Goal: Navigation & Orientation: Understand site structure

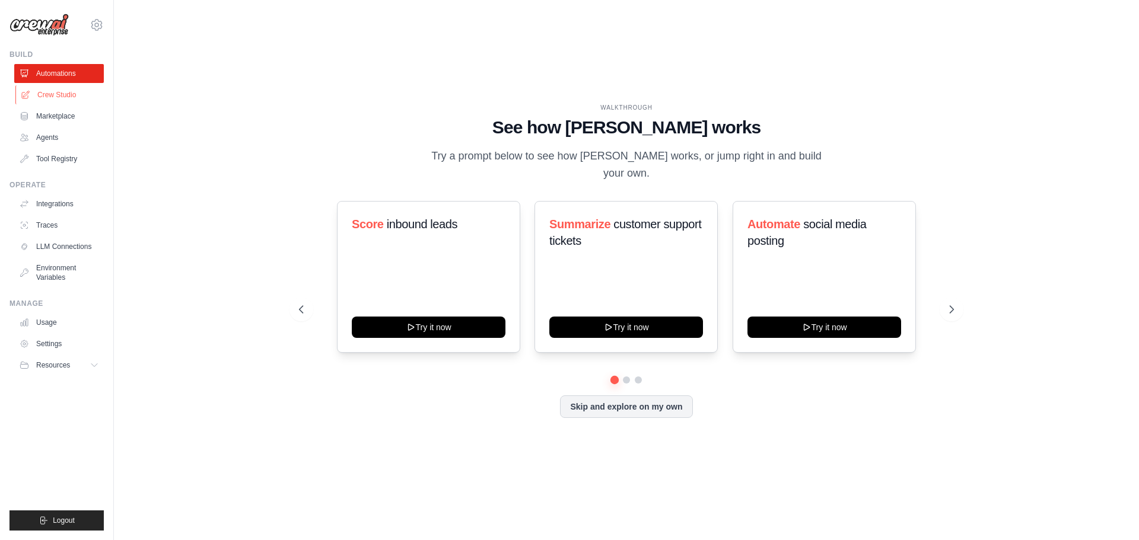
click at [62, 100] on link "Crew Studio" at bounding box center [60, 94] width 90 height 19
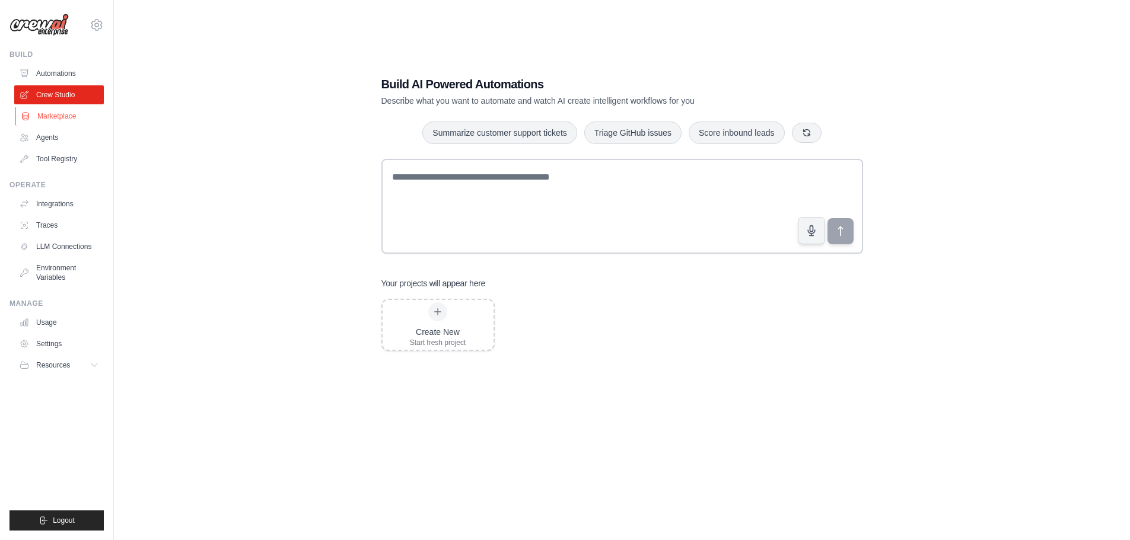
click at [58, 120] on link "Marketplace" at bounding box center [60, 116] width 90 height 19
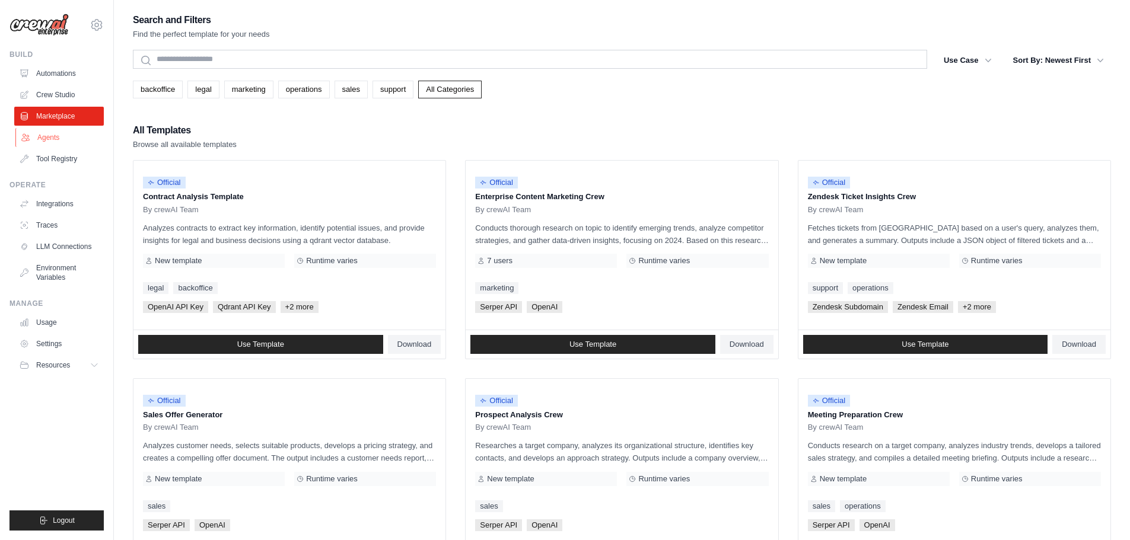
click at [49, 138] on link "Agents" at bounding box center [60, 137] width 90 height 19
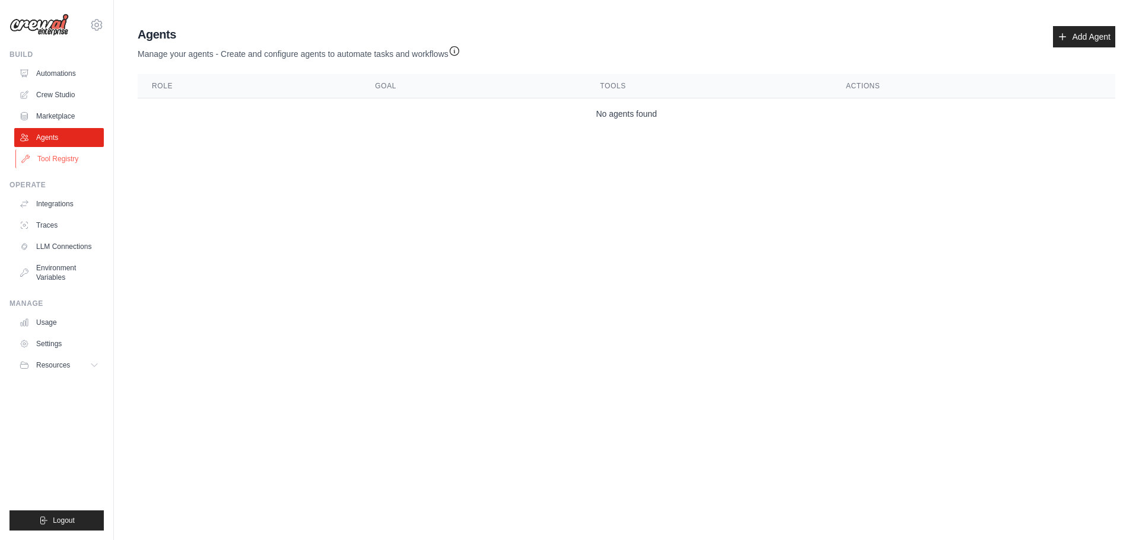
click at [40, 156] on link "Tool Registry" at bounding box center [60, 158] width 90 height 19
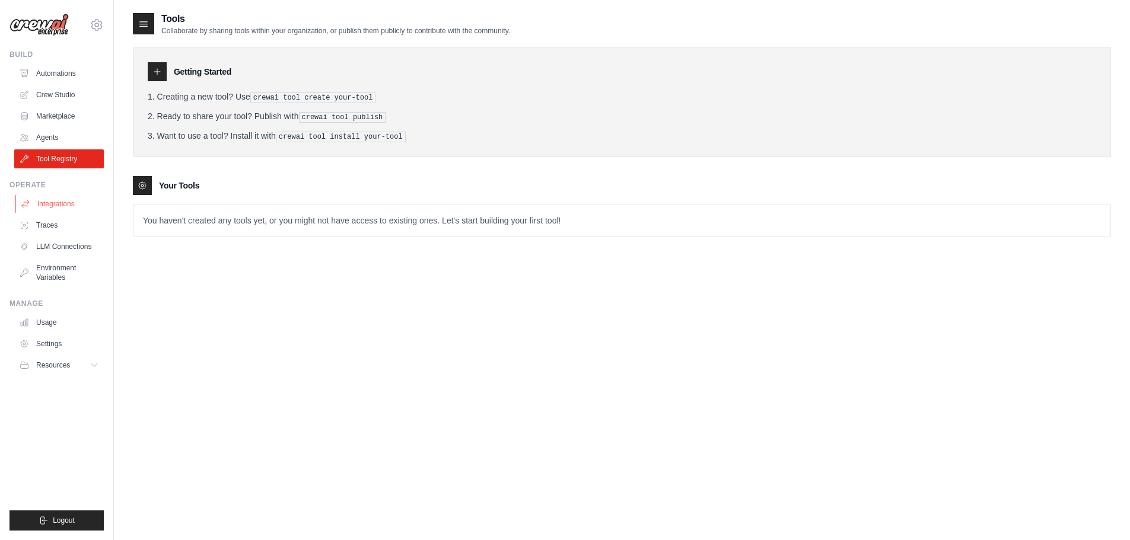
click at [55, 206] on link "Integrations" at bounding box center [60, 204] width 90 height 19
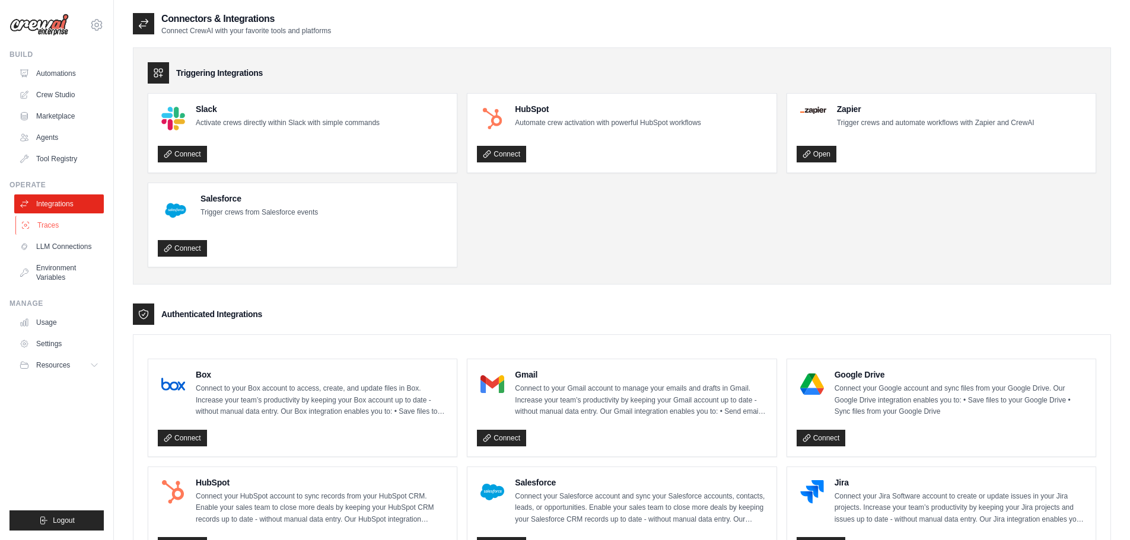
click at [60, 231] on link "Traces" at bounding box center [60, 225] width 90 height 19
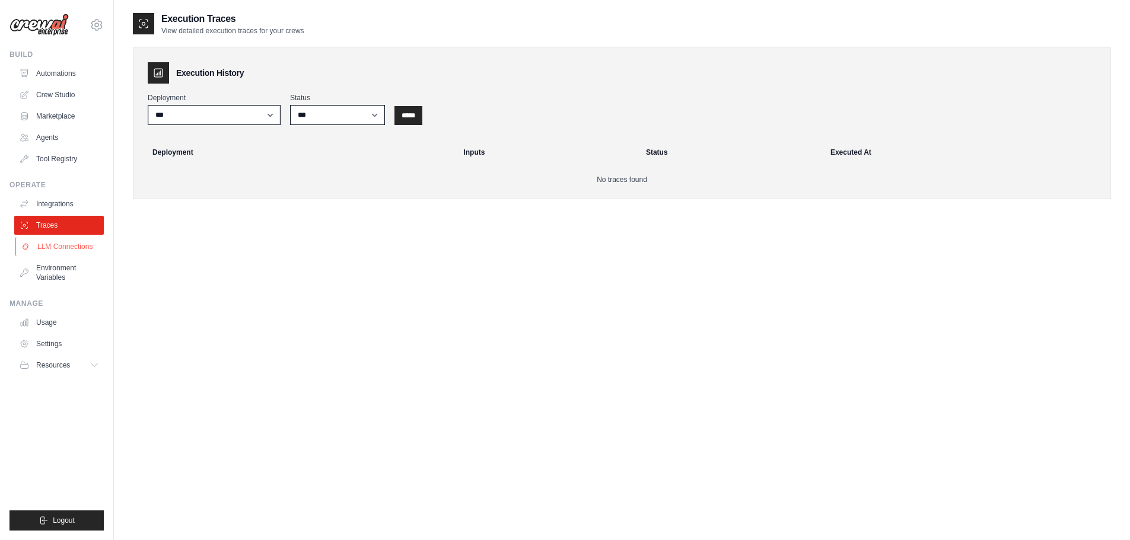
click at [69, 249] on link "LLM Connections" at bounding box center [60, 246] width 90 height 19
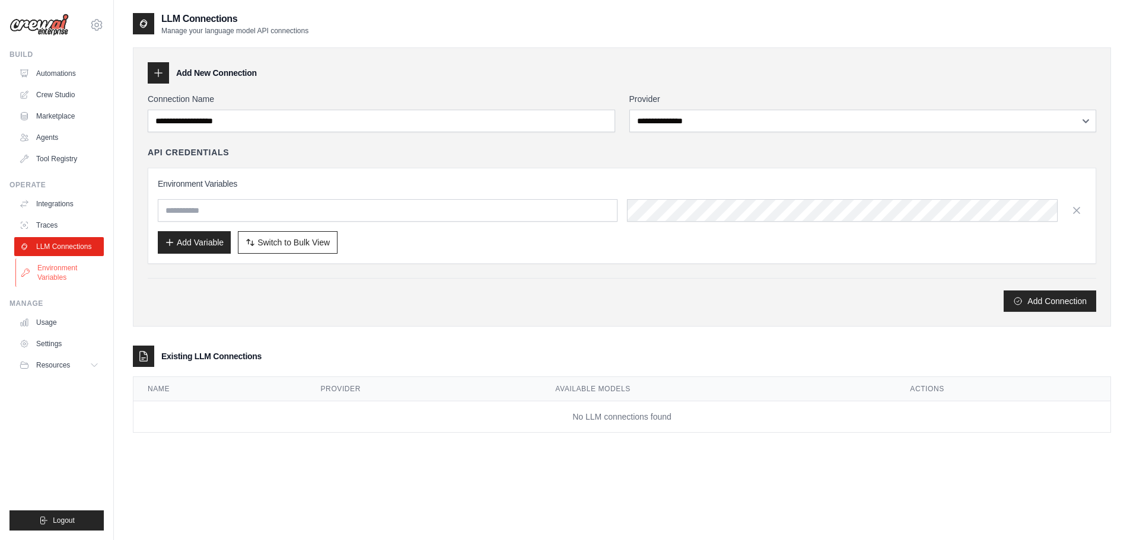
click at [59, 273] on link "Environment Variables" at bounding box center [60, 273] width 90 height 28
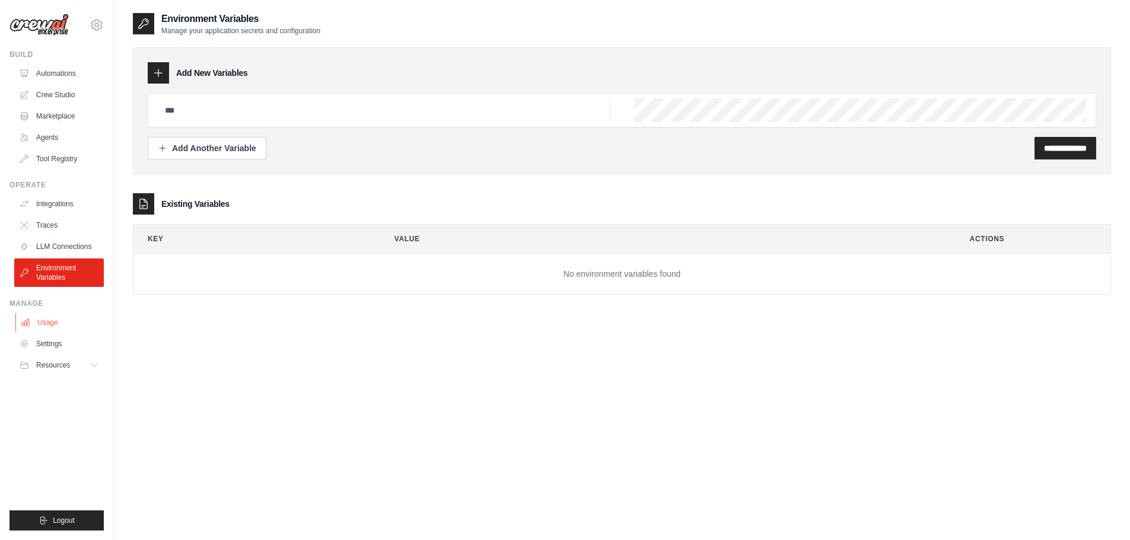
click at [56, 319] on link "Usage" at bounding box center [60, 322] width 90 height 19
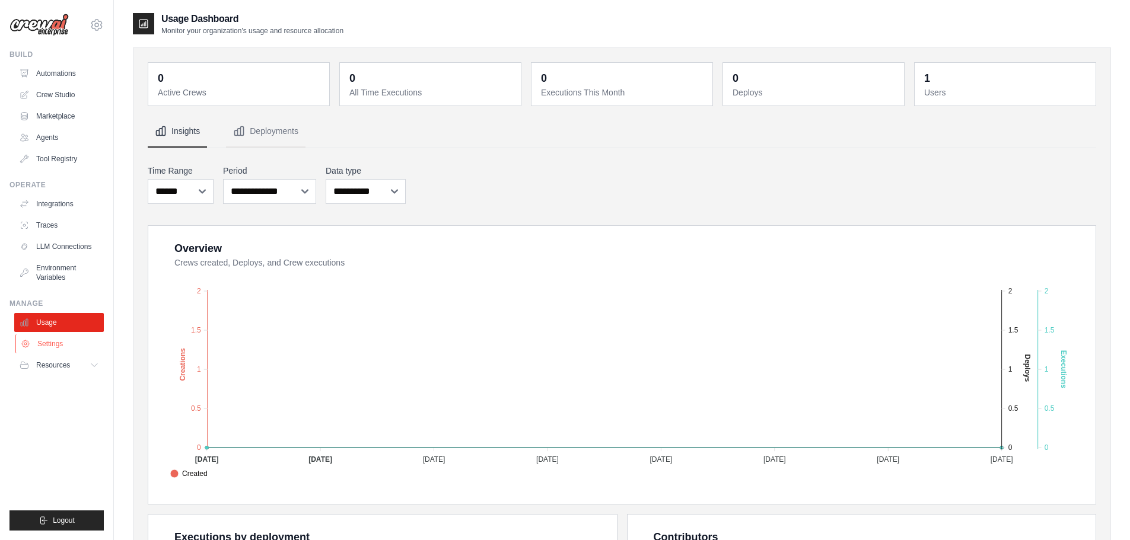
click at [72, 345] on link "Settings" at bounding box center [60, 344] width 90 height 19
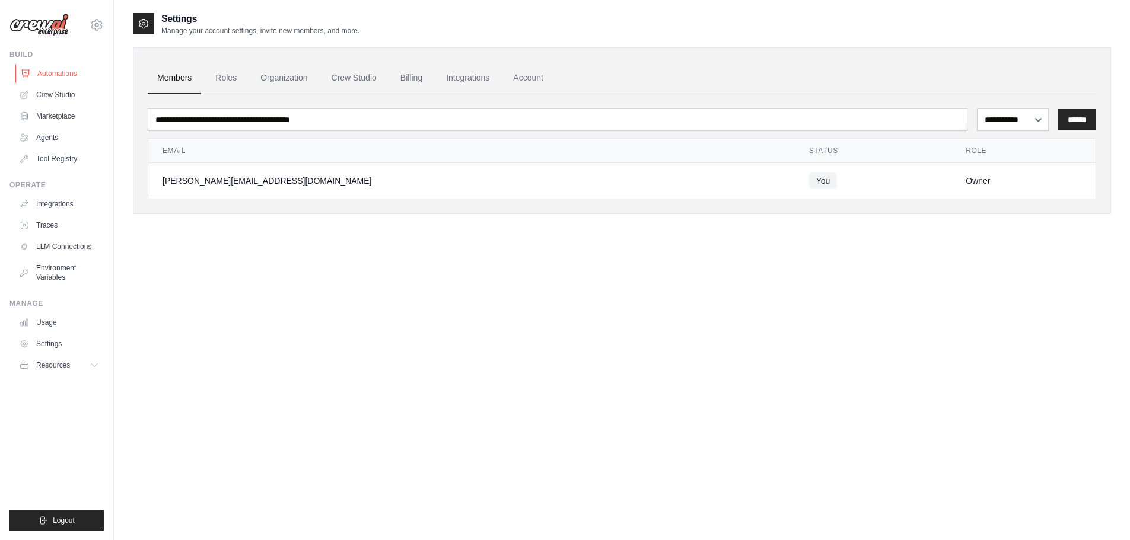
click at [65, 72] on link "Automations" at bounding box center [60, 73] width 90 height 19
